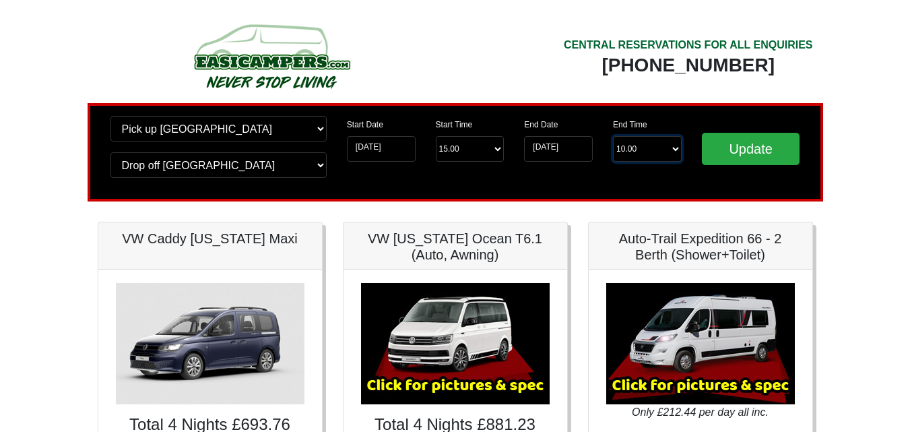
click at [660, 152] on select "End Time 10.00 -------- 08.00 am 09.00 am 10.00 am 11.00 am (Sunday Only)" at bounding box center [647, 149] width 69 height 26
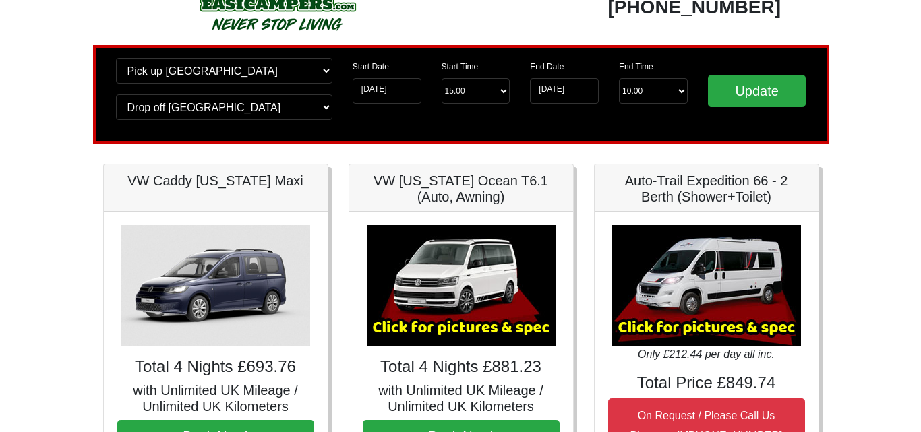
scroll to position [135, 0]
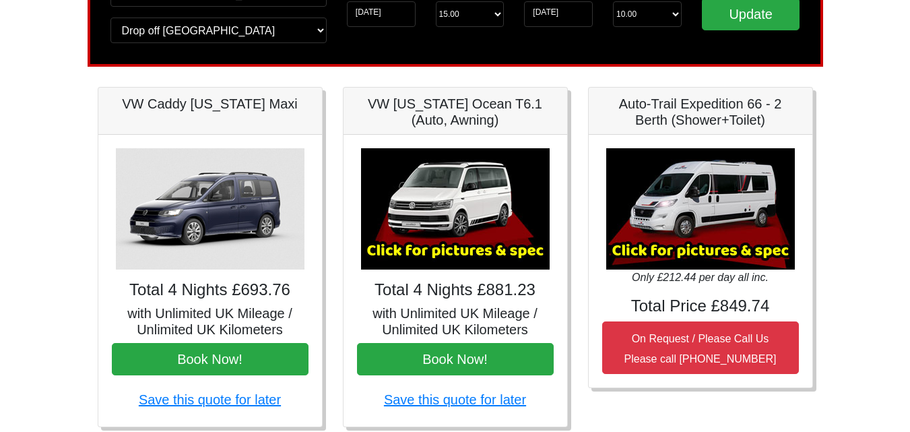
click at [435, 104] on h5 "VW [US_STATE] Ocean T6.1 (Auto, Awning)" at bounding box center [455, 112] width 197 height 32
click at [470, 253] on img at bounding box center [455, 208] width 189 height 121
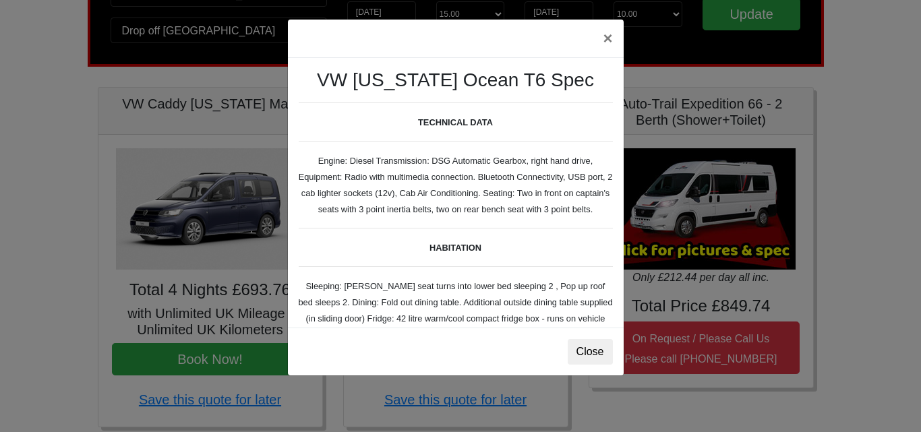
click at [462, 189] on div "VW California Ocean T6 Spec TECHNICAL DATA Engine: Diesel Transmission: DSG Aut…" at bounding box center [456, 193] width 336 height 270
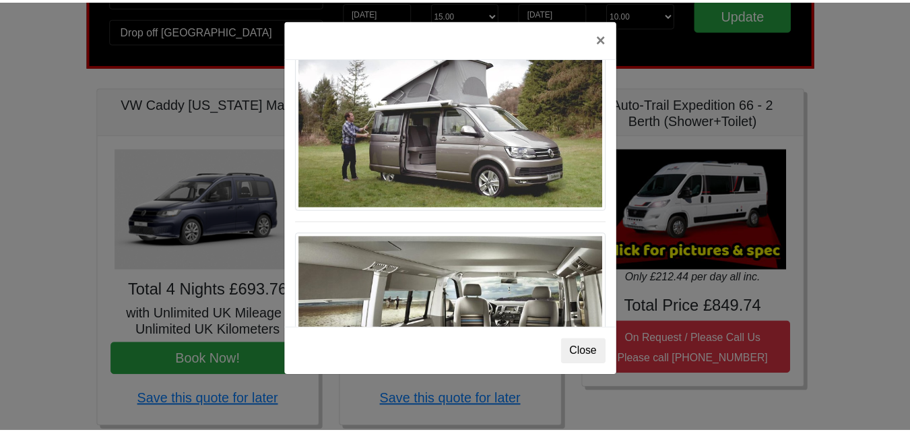
scroll to position [1470, 0]
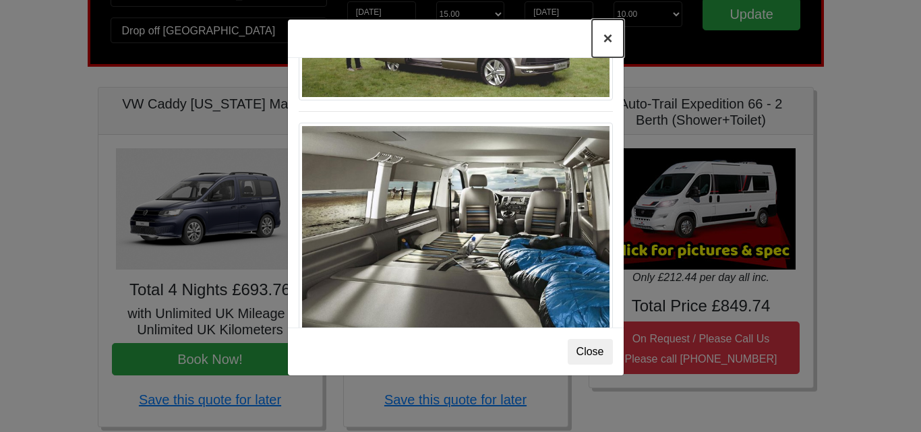
click at [605, 42] on button "×" at bounding box center [607, 39] width 31 height 38
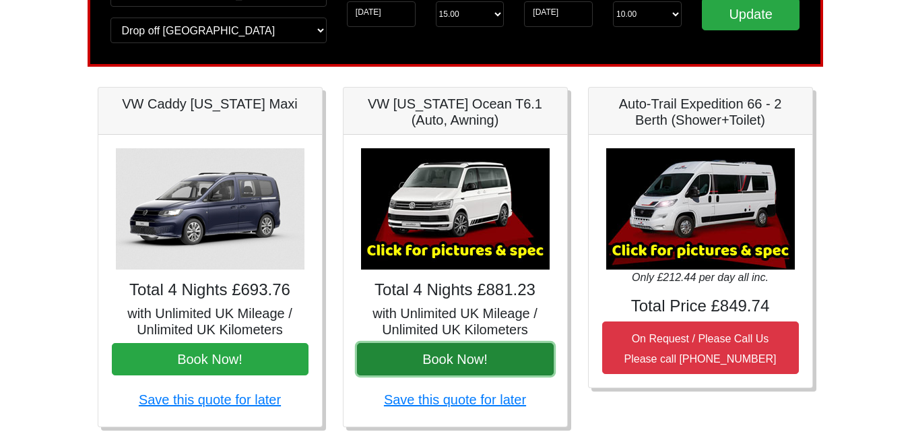
click at [497, 353] on button "Book Now!" at bounding box center [455, 359] width 197 height 32
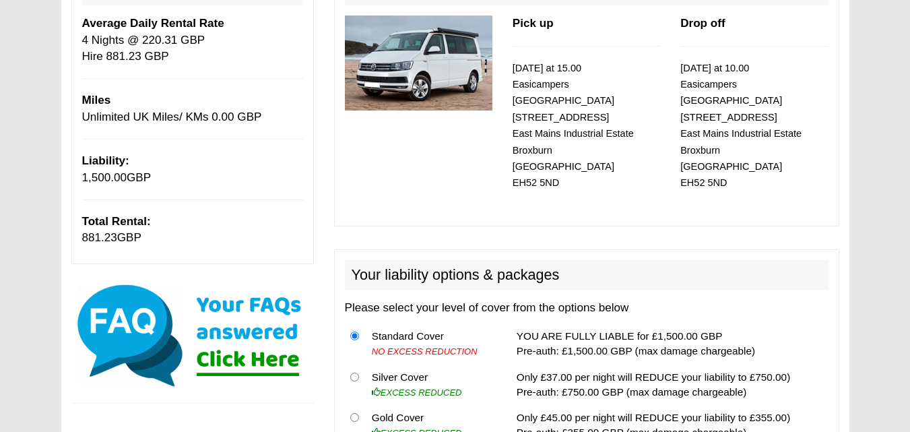
scroll to position [135, 0]
